Goal: Task Accomplishment & Management: Use online tool/utility

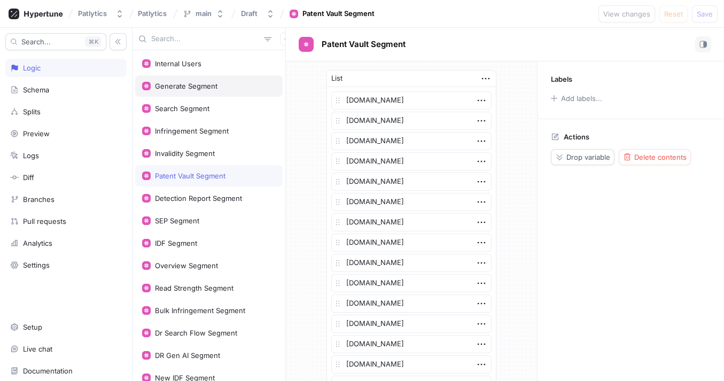
click at [198, 88] on div "Generate Segment" at bounding box center [186, 86] width 63 height 9
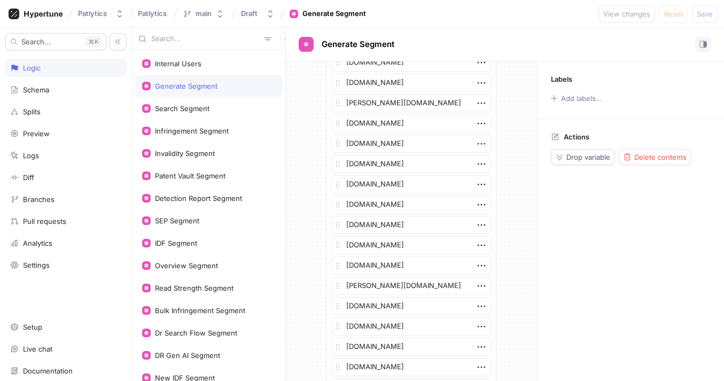
scroll to position [1785, 0]
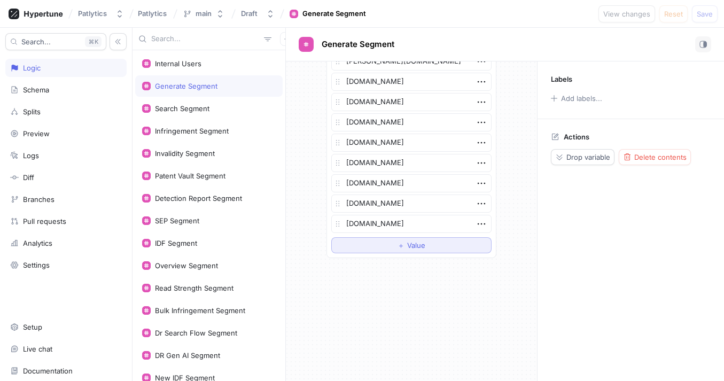
click at [376, 243] on button "＋ Value" at bounding box center [411, 245] width 160 height 16
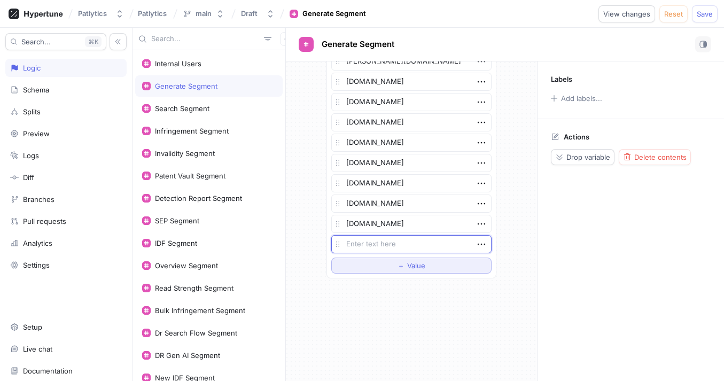
type textarea "x"
type textarea "jo"
type textarea "x"
type textarea "[PERSON_NAME]"
type textarea "x"
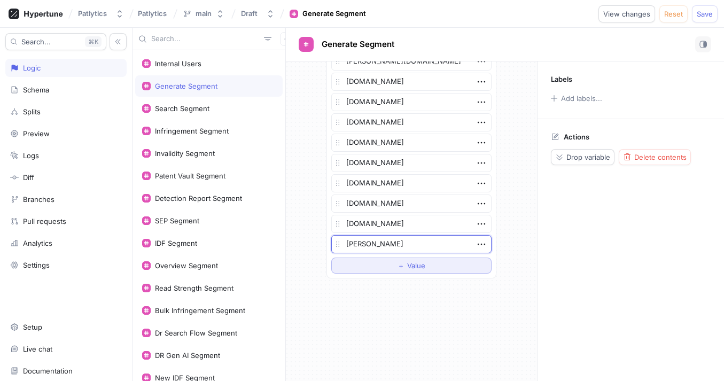
type textarea "joen"
type textarea "x"
type textarea "[PERSON_NAME]"
type textarea "x"
type textarea "jo"
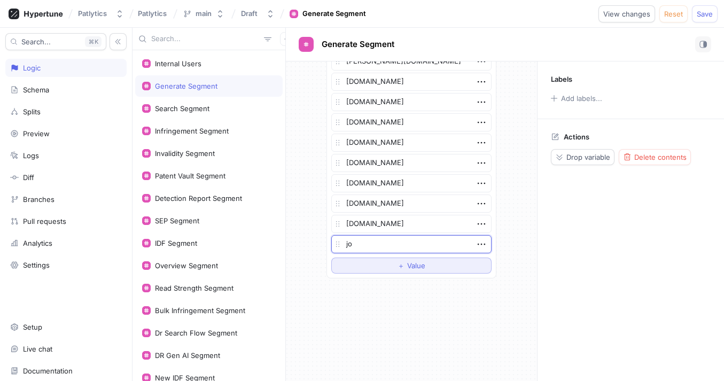
type textarea "x"
type textarea "[PERSON_NAME]"
type textarea "x"
type textarea "jone"
type textarea "x"
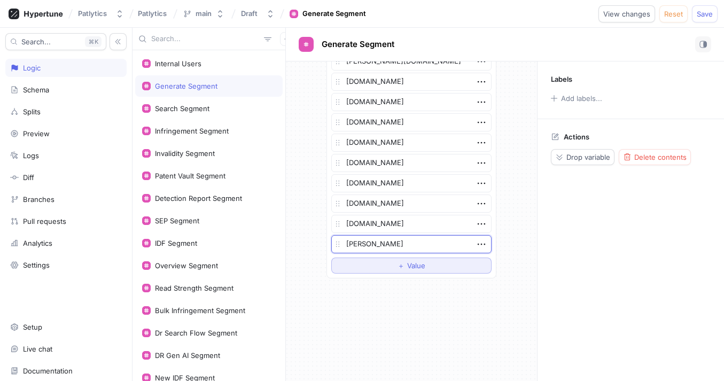
type textarea "jonesd"
type textarea "x"
type textarea "jonesday"
type textarea "x"
type textarea "[DOMAIN_NAME]"
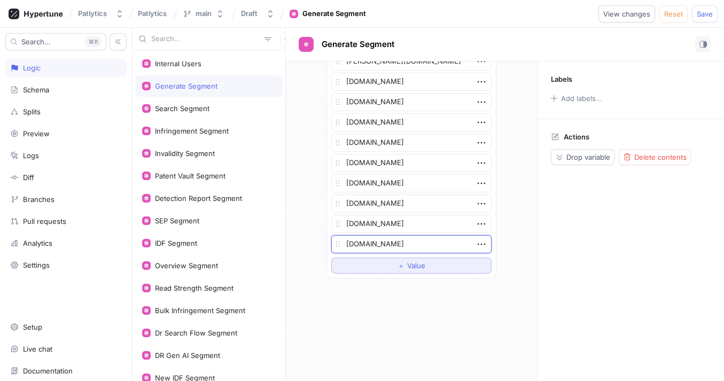
type textarea "x"
type textarea "[DOMAIN_NAME]"
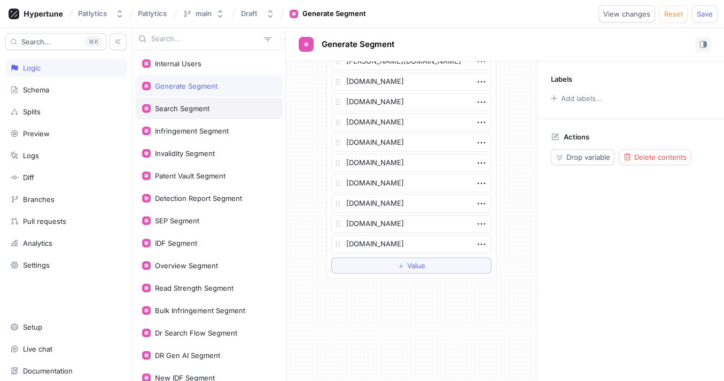
click at [193, 117] on div "Search Segment" at bounding box center [208, 108] width 147 height 21
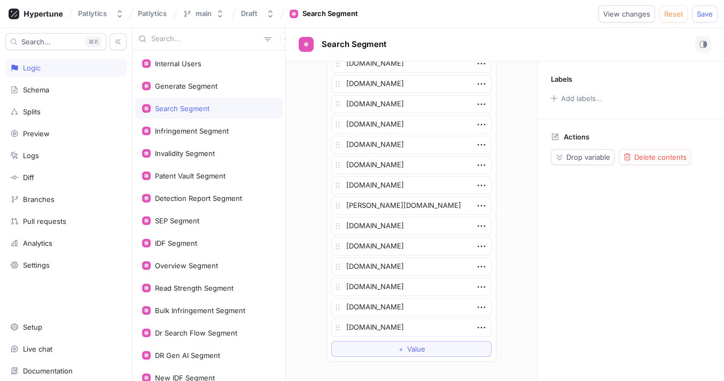
scroll to position [2273, 0]
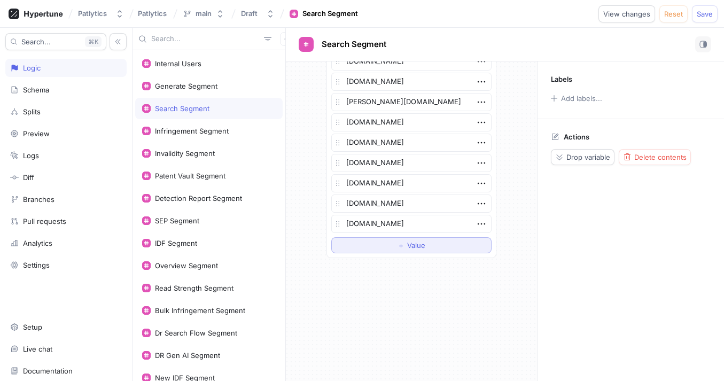
click at [364, 244] on button "＋ Value" at bounding box center [411, 245] width 160 height 16
type textarea "x"
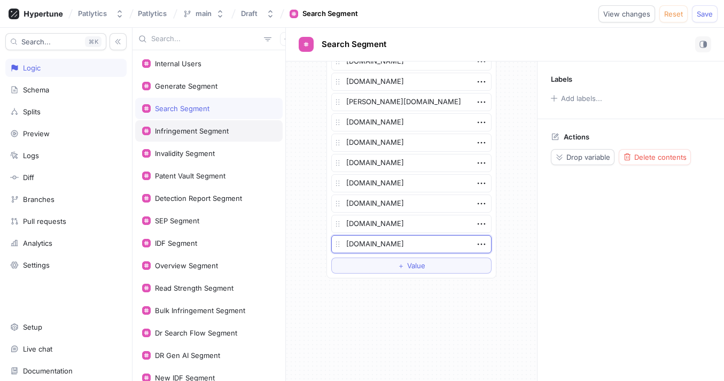
type textarea "[DOMAIN_NAME]"
click at [172, 125] on div "Infringement Segment" at bounding box center [208, 130] width 147 height 21
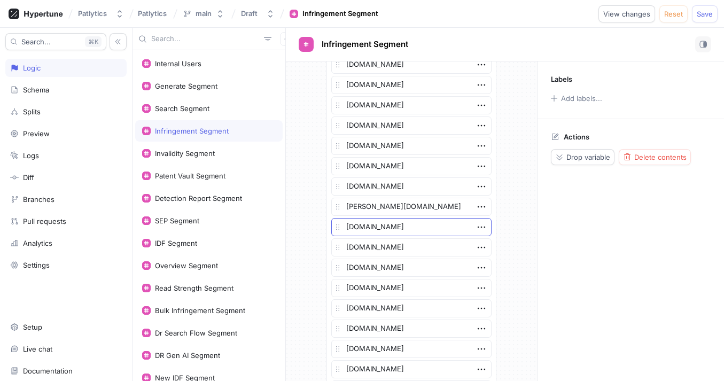
scroll to position [1968, 0]
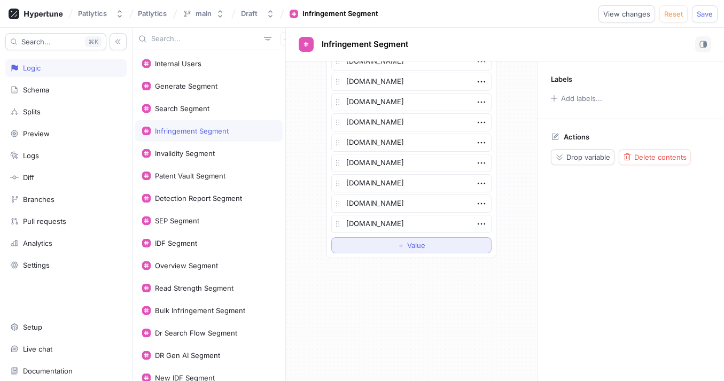
click at [396, 240] on button "＋ Value" at bounding box center [411, 245] width 160 height 16
type textarea "x"
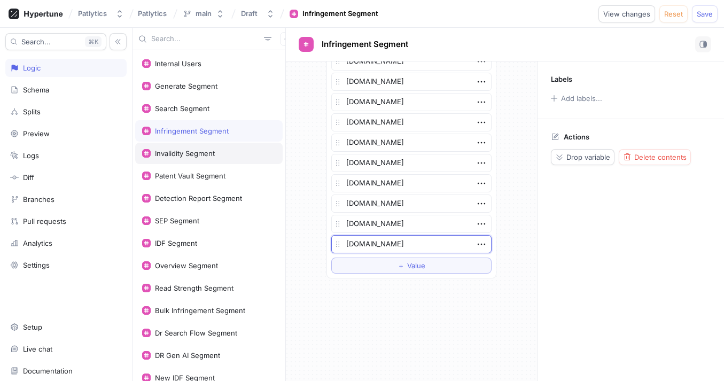
type textarea "[DOMAIN_NAME]"
click at [174, 158] on div "Invalidity Segment" at bounding box center [208, 153] width 147 height 21
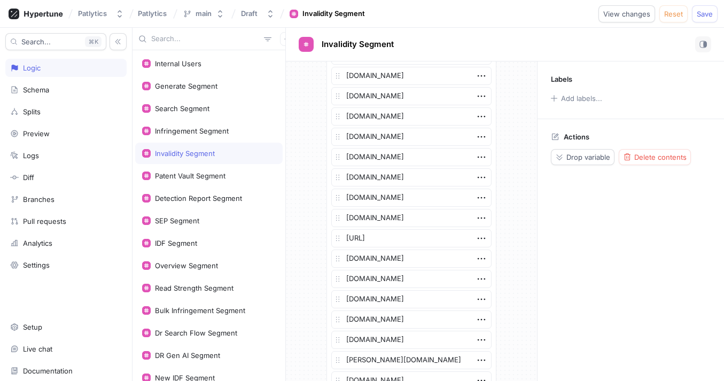
scroll to position [2334, 0]
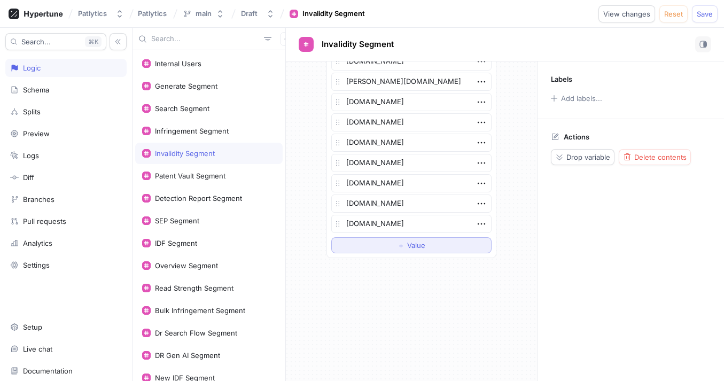
click at [393, 251] on button "＋ Value" at bounding box center [411, 245] width 160 height 16
type textarea "x"
type textarea "[DOMAIN_NAME]"
click at [197, 174] on div "Patent Vault Segment" at bounding box center [190, 176] width 71 height 9
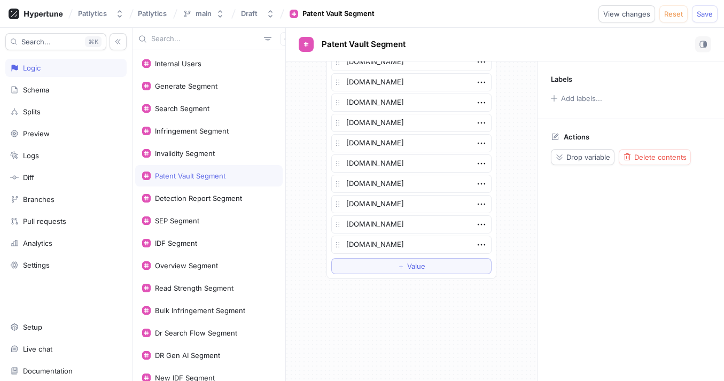
scroll to position [2313, 0]
click at [431, 242] on button "＋ Value" at bounding box center [411, 245] width 160 height 16
type textarea "x"
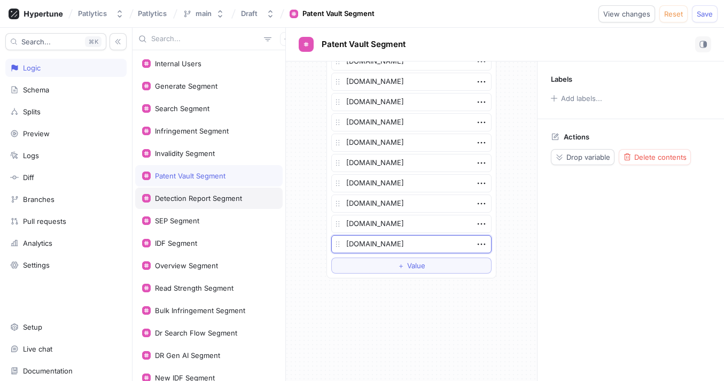
type textarea "[DOMAIN_NAME]"
click at [191, 193] on div "Detection Report Segment" at bounding box center [208, 198] width 147 height 21
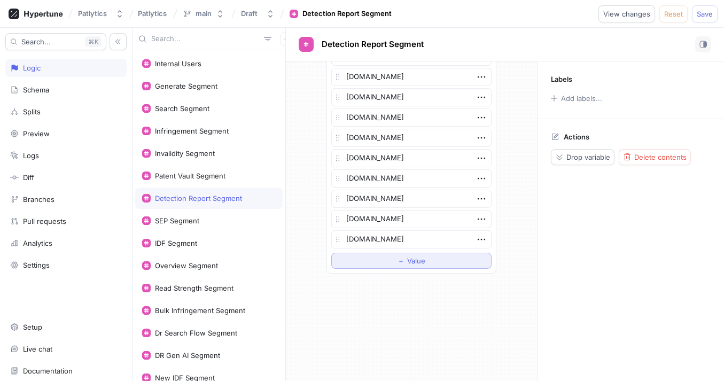
scroll to position [2435, 0]
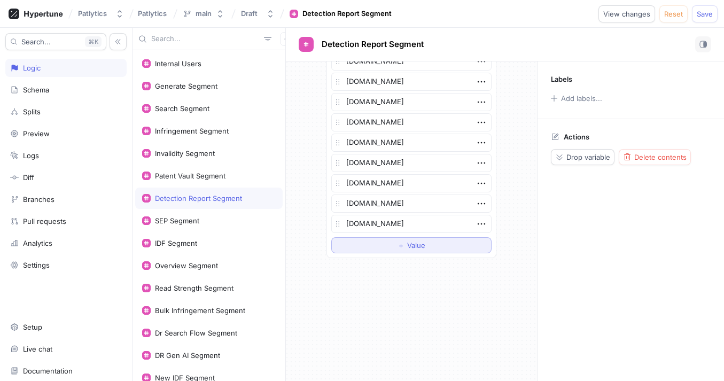
click at [423, 241] on button "＋ Value" at bounding box center [411, 245] width 160 height 16
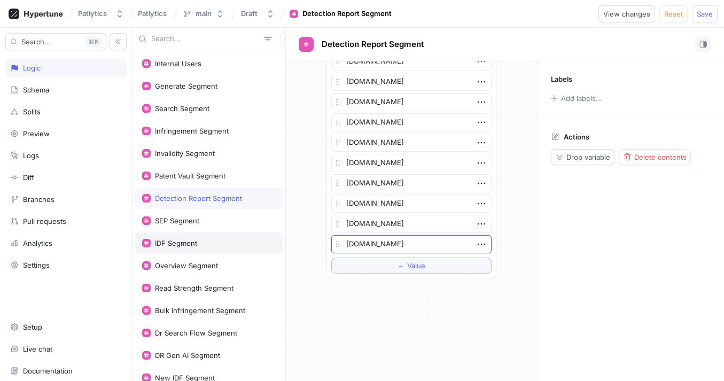
type textarea "x"
type textarea "[DOMAIN_NAME]"
click at [190, 264] on div "Overview Segment" at bounding box center [186, 265] width 63 height 9
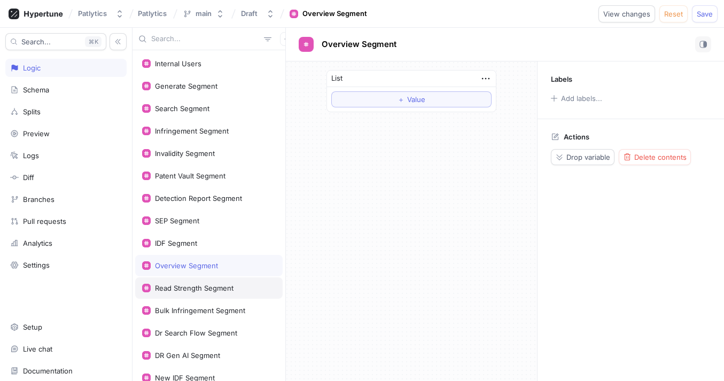
click at [209, 279] on div "Read Strength Segment" at bounding box center [208, 287] width 147 height 21
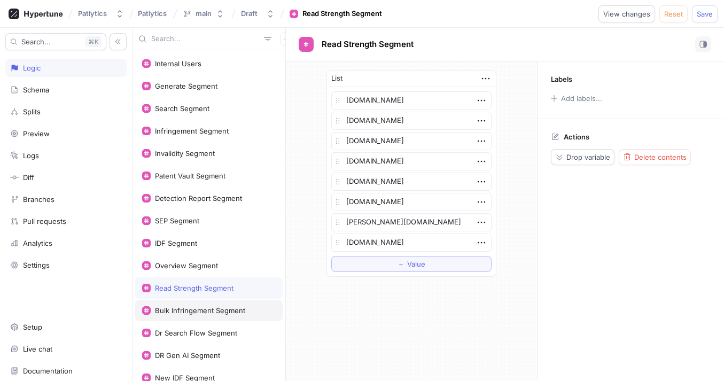
click at [214, 312] on div "Bulk Infringement Segment" at bounding box center [200, 310] width 90 height 9
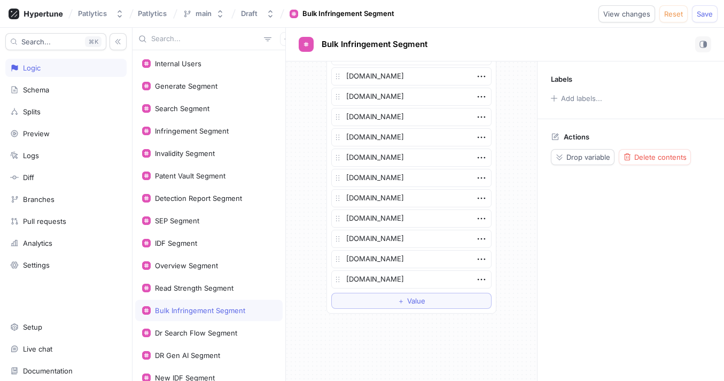
scroll to position [1278, 0]
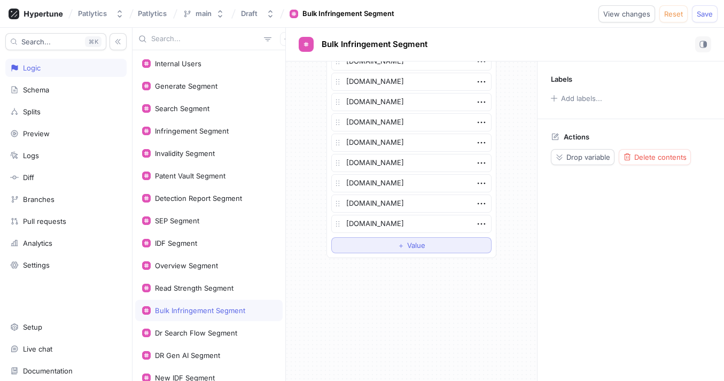
click at [417, 248] on span "Value" at bounding box center [416, 245] width 18 height 6
type textarea "x"
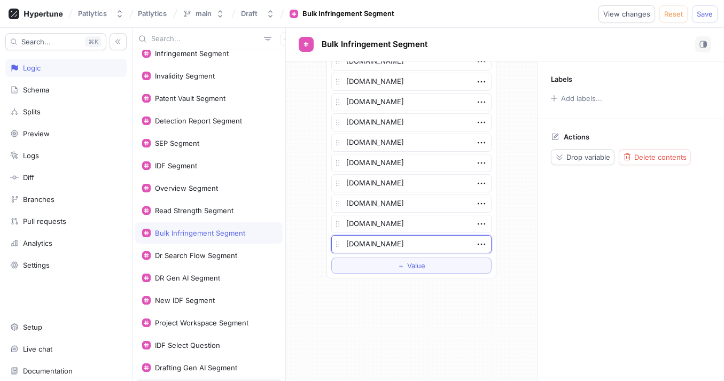
scroll to position [192, 0]
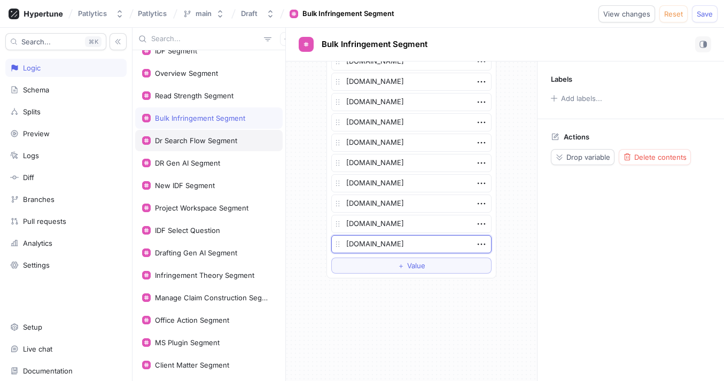
type textarea "[DOMAIN_NAME]"
click at [196, 140] on div "Dr Search Flow Segment" at bounding box center [196, 140] width 82 height 9
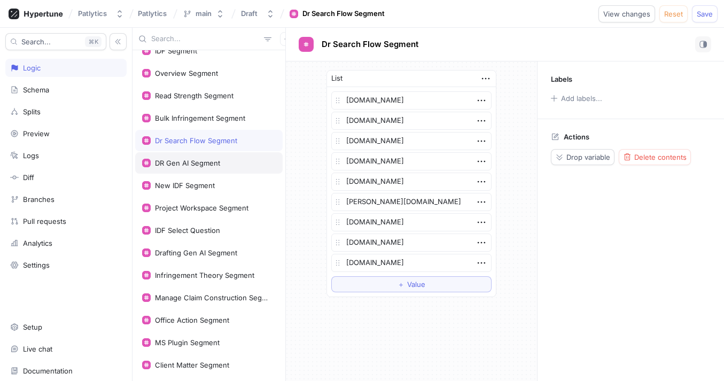
click at [180, 165] on div "DR Gen AI Segment" at bounding box center [187, 163] width 65 height 9
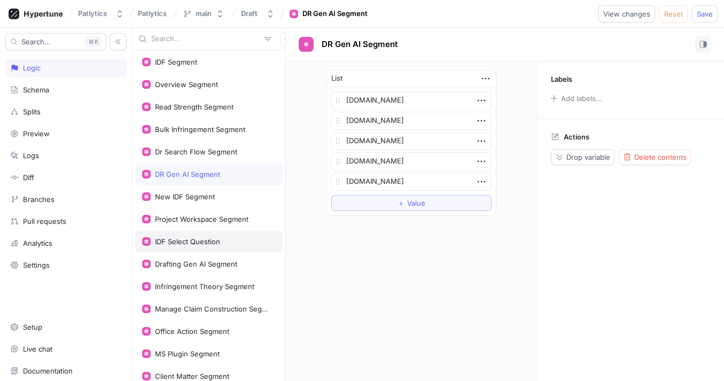
scroll to position [178, 0]
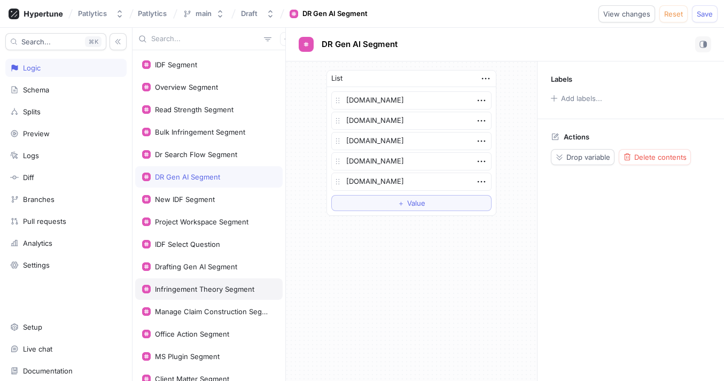
click at [216, 292] on div "Infringement Theory Segment" at bounding box center [204, 289] width 99 height 9
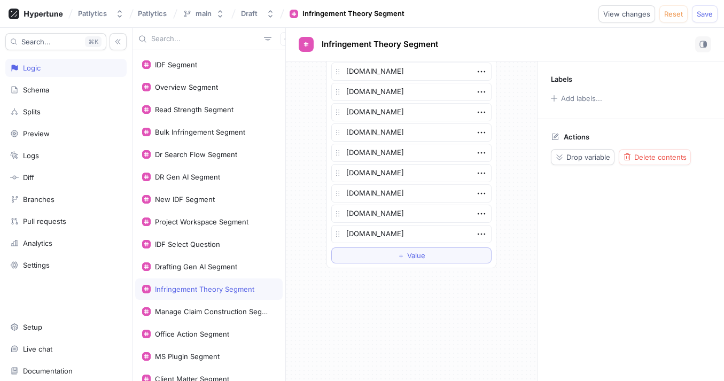
scroll to position [729, 0]
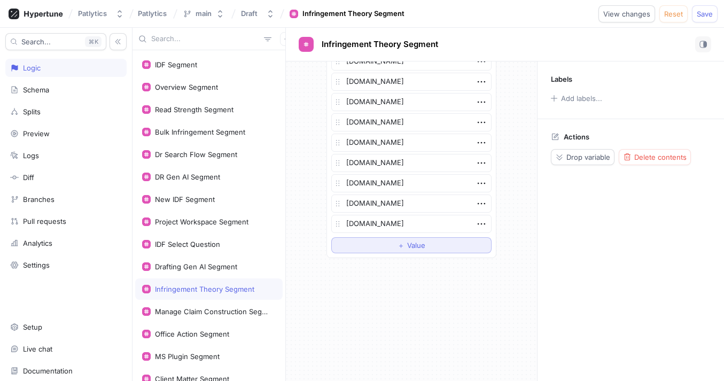
click at [393, 250] on button "＋ Value" at bounding box center [411, 245] width 160 height 16
type textarea "x"
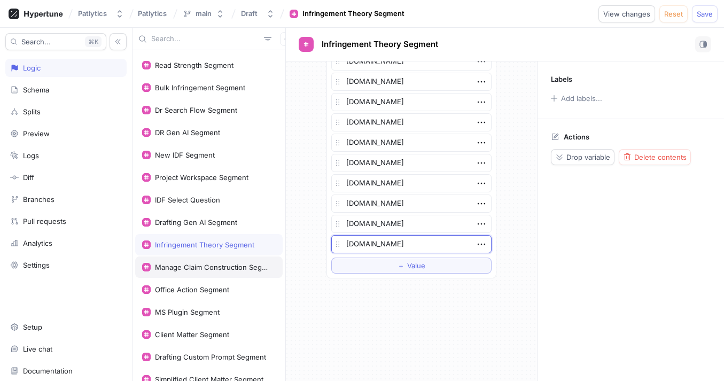
scroll to position [267, 0]
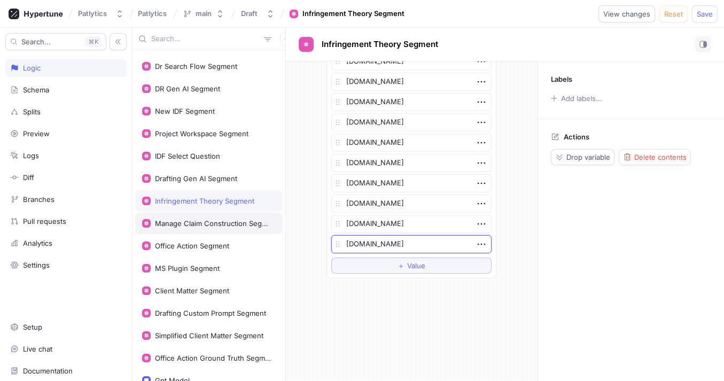
type textarea "[DOMAIN_NAME]"
click at [220, 224] on div "Manage Claim Construction Segment" at bounding box center [213, 223] width 116 height 9
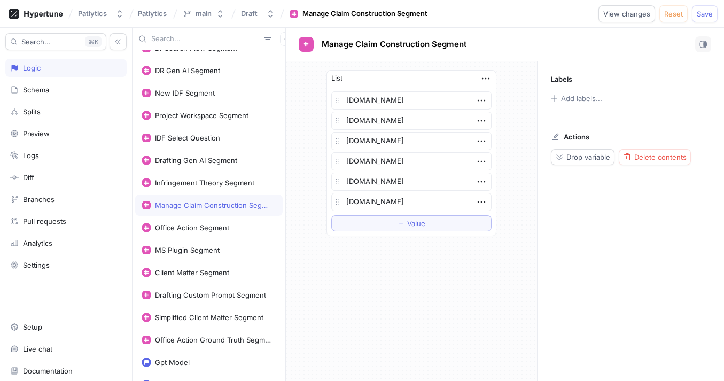
scroll to position [427, 0]
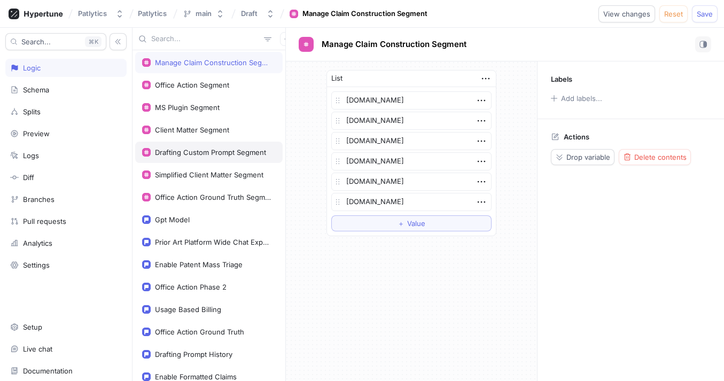
click at [216, 160] on div "Drafting Custom Prompt Segment" at bounding box center [208, 152] width 147 height 21
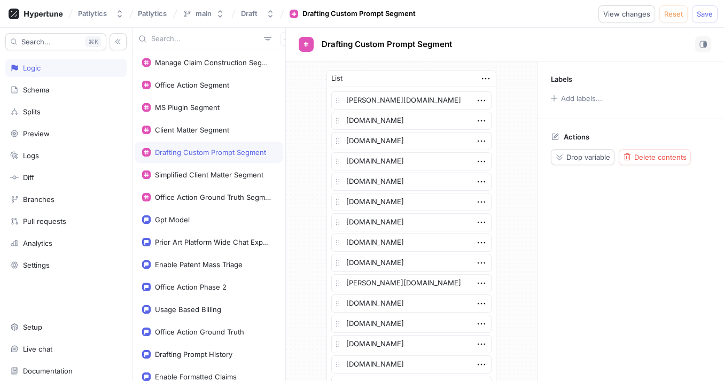
scroll to position [364, 0]
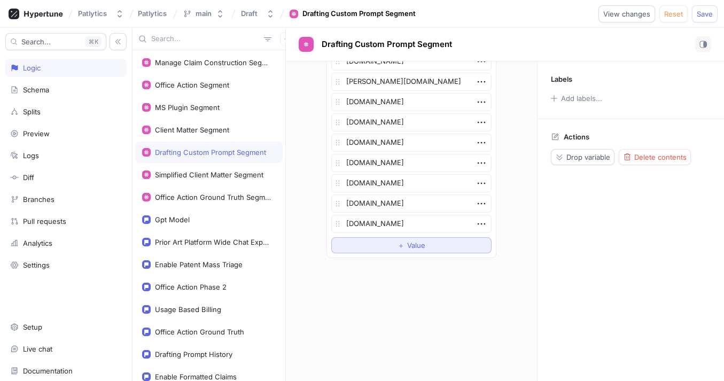
click at [392, 246] on button "＋ Value" at bounding box center [411, 245] width 160 height 16
type textarea "x"
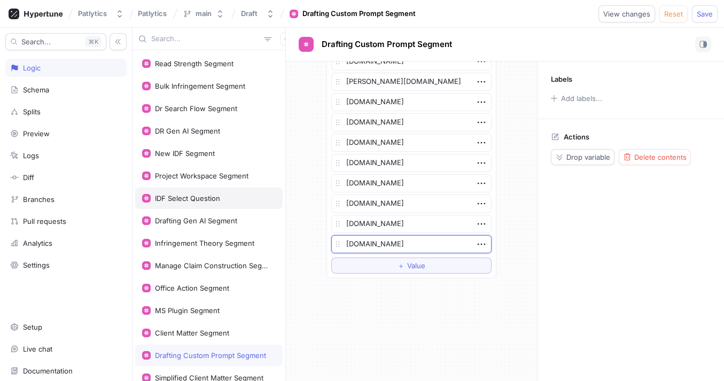
scroll to position [217, 0]
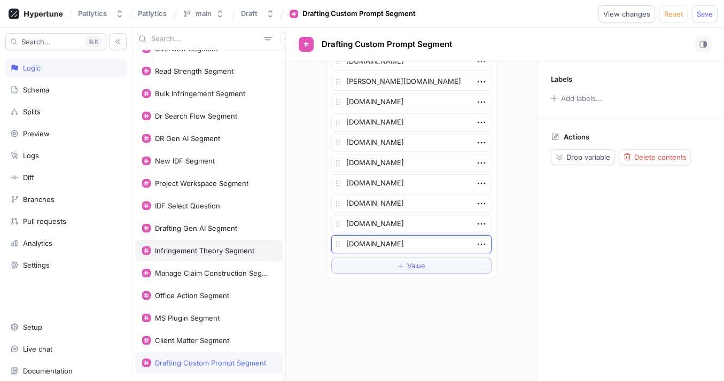
type textarea "[DOMAIN_NAME]"
click at [200, 254] on div "Infringement Theory Segment" at bounding box center [204, 250] width 99 height 9
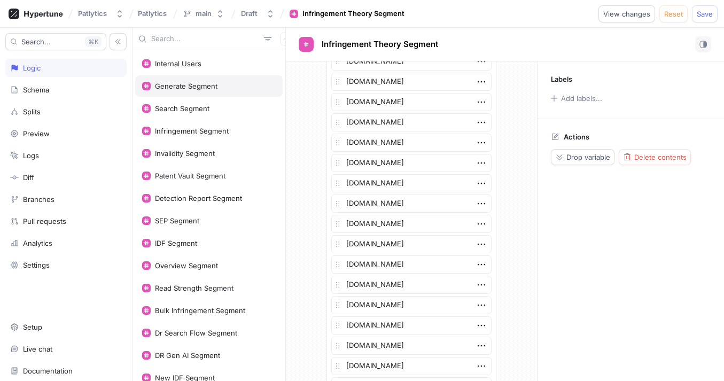
click at [188, 80] on div "Generate Segment" at bounding box center [208, 85] width 147 height 21
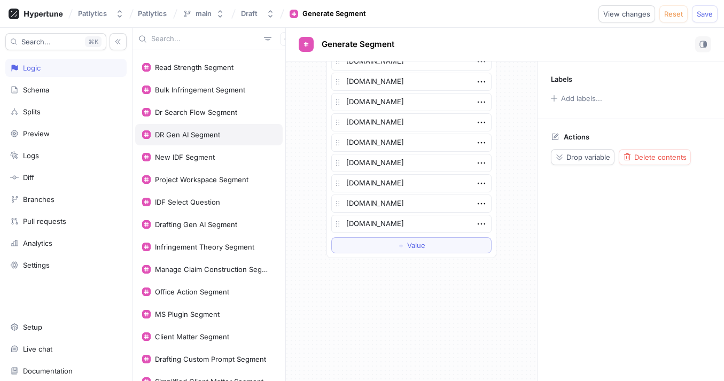
scroll to position [243, 0]
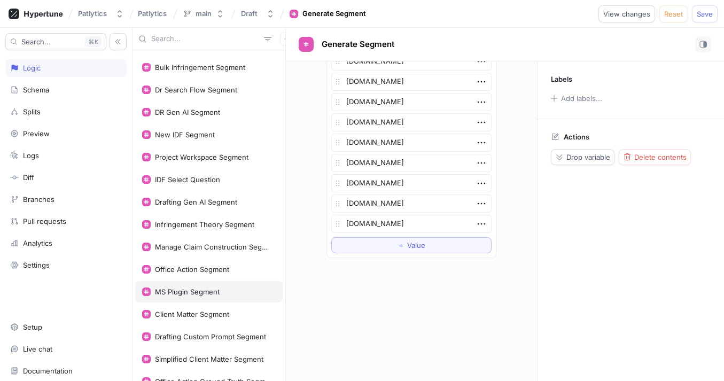
click at [216, 284] on div "MS Plugin Segment" at bounding box center [208, 291] width 147 height 21
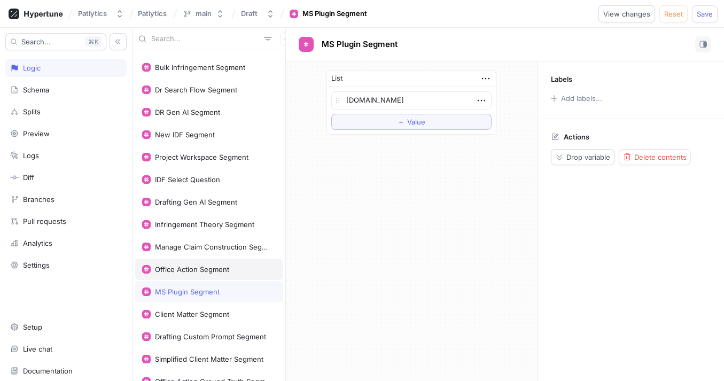
click at [216, 275] on div "Office Action Segment" at bounding box center [208, 269] width 147 height 21
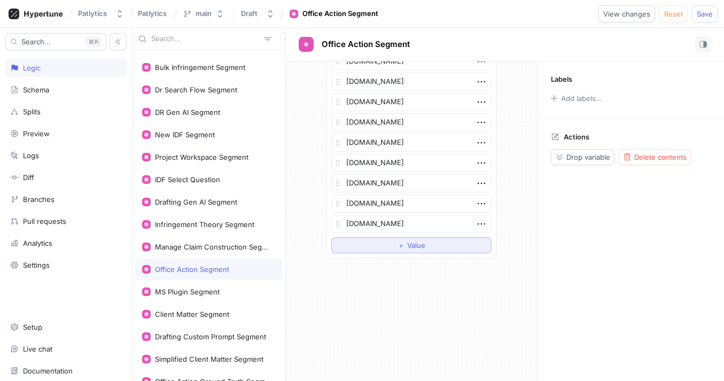
click at [368, 246] on button "＋ Value" at bounding box center [411, 245] width 160 height 16
type textarea "x"
type textarea "[DOMAIN_NAME]"
click at [705, 19] on button "Save" at bounding box center [705, 13] width 26 height 17
click at [527, 47] on div "Office Action Segment" at bounding box center [505, 44] width 413 height 16
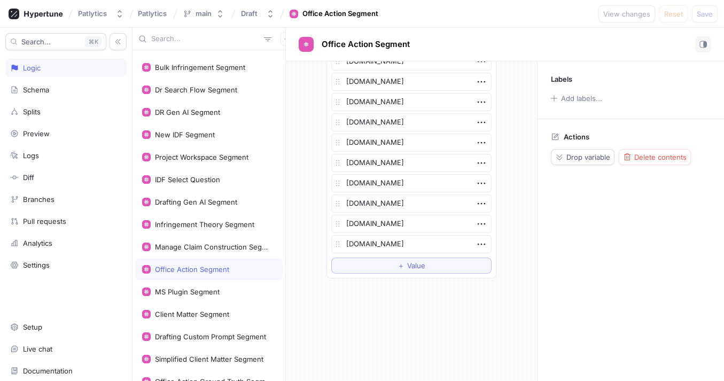
type textarea "x"
